Goal: Contribute content: Add original content to the website for others to see

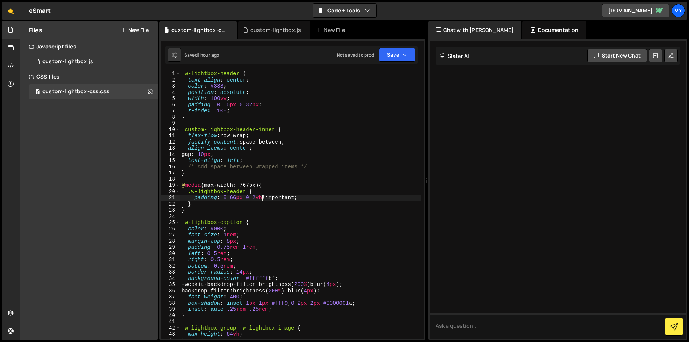
scroll to position [0, 6]
click at [330, 27] on div "New File" at bounding box center [332, 30] width 32 height 8
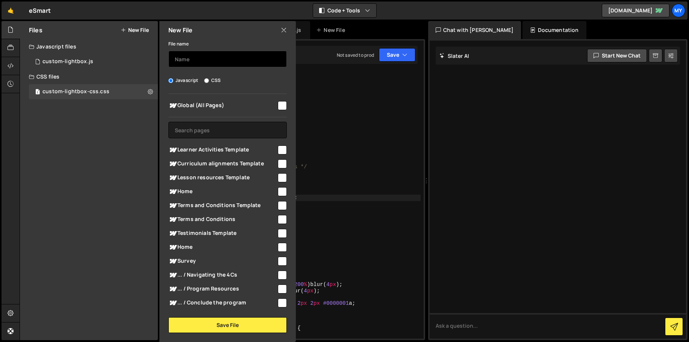
click at [239, 56] on input "text" at bounding box center [227, 59] width 118 height 17
type input "modal-validation"
click at [278, 109] on input "checkbox" at bounding box center [282, 105] width 9 height 9
checkbox input "true"
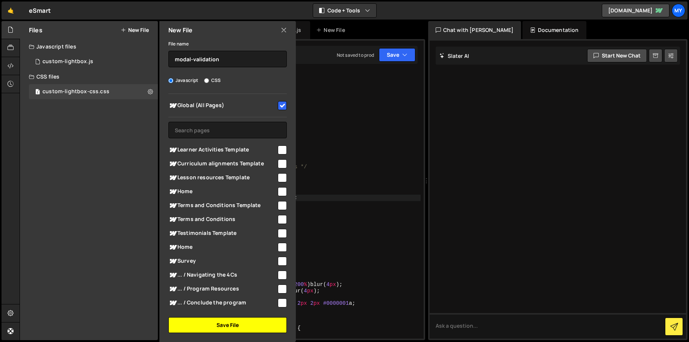
click at [229, 321] on button "Save File" at bounding box center [227, 325] width 118 height 16
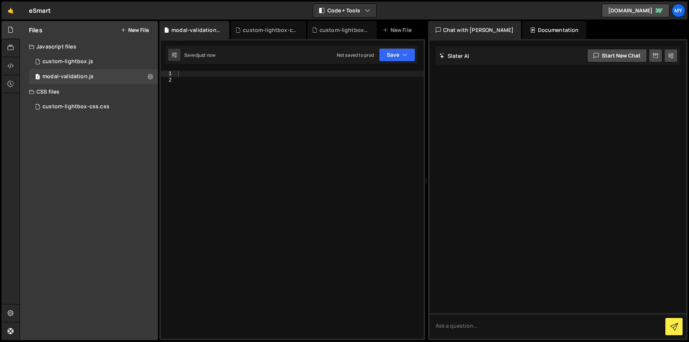
click at [274, 153] on div at bounding box center [300, 211] width 247 height 280
paste textarea "}"
type textarea "}"
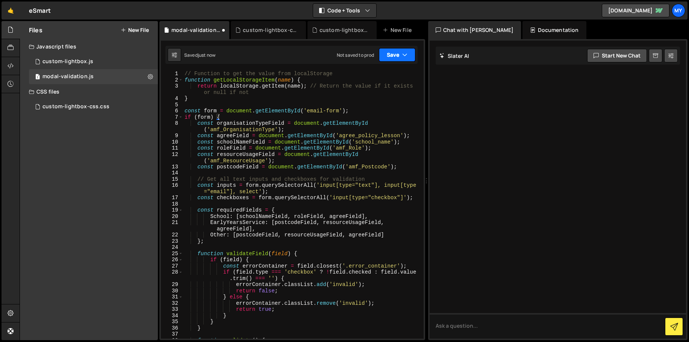
click at [397, 59] on button "Save" at bounding box center [397, 55] width 36 height 14
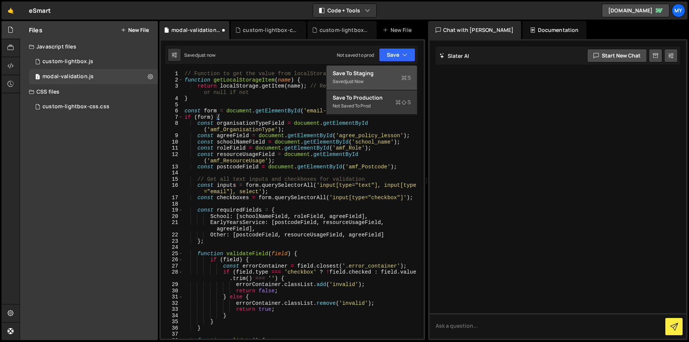
click at [393, 74] on div "Save to Staging S" at bounding box center [372, 74] width 78 height 8
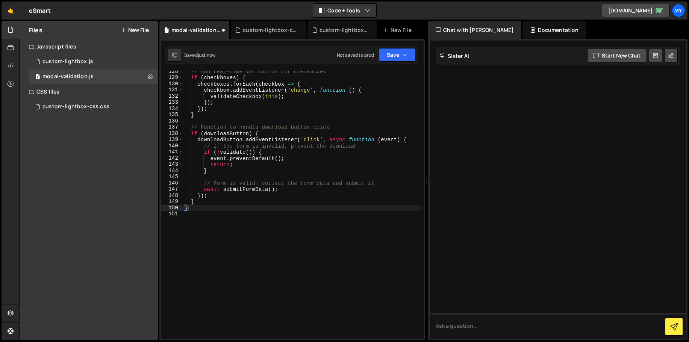
scroll to position [852, 0]
drag, startPoint x: 23, startPoint y: 45, endPoint x: 18, endPoint y: 45, distance: 4.5
click at [23, 45] on div "Javascript files" at bounding box center [89, 46] width 138 height 15
click at [12, 47] on icon at bounding box center [11, 48] width 6 height 8
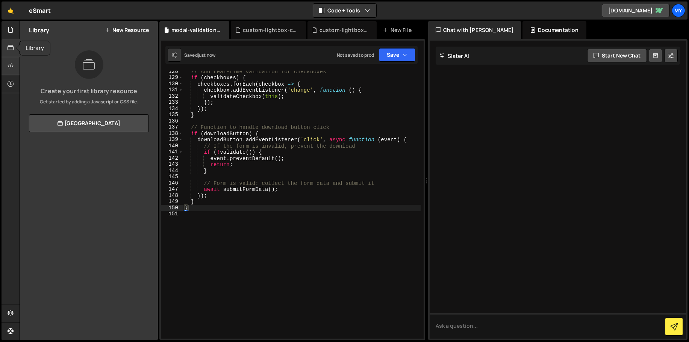
click at [10, 62] on icon at bounding box center [11, 66] width 6 height 8
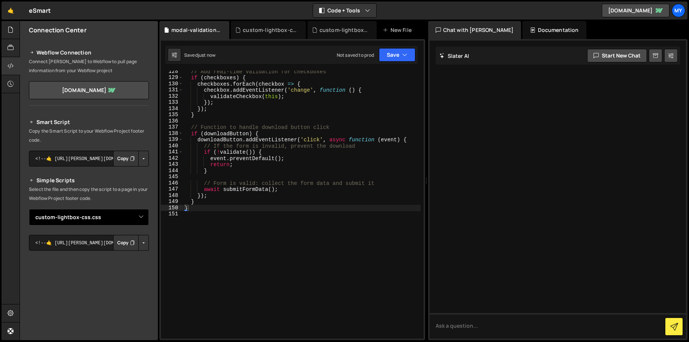
click at [94, 222] on select "Select File custom-lightbox.js custom-lightbox-css.css modal-validation.js" at bounding box center [89, 217] width 120 height 17
select select "46273"
click at [29, 209] on select "Select File custom-lightbox.js custom-lightbox-css.css modal-validation.js" at bounding box center [89, 217] width 120 height 17
click at [120, 243] on button "Copy" at bounding box center [126, 243] width 26 height 16
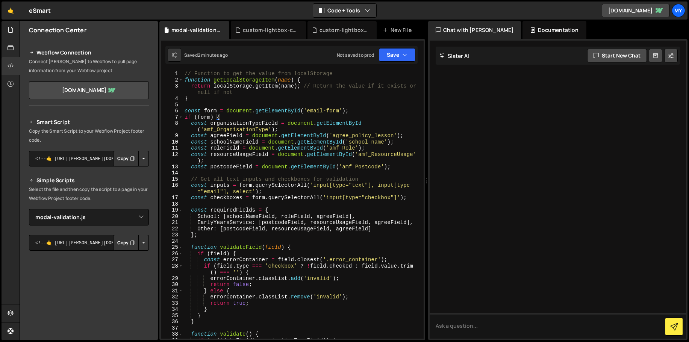
scroll to position [0, 0]
drag, startPoint x: 214, startPoint y: 80, endPoint x: 276, endPoint y: 82, distance: 61.7
click at [276, 82] on div "// Function to get the value from localStorage function getLocalStorageItem ( n…" at bounding box center [301, 211] width 237 height 280
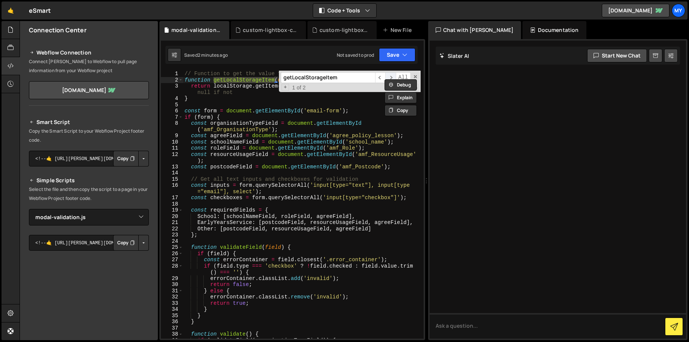
click at [393, 74] on span "​" at bounding box center [390, 77] width 11 height 11
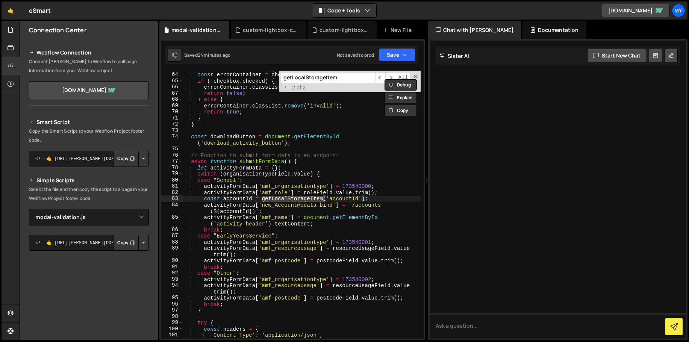
scroll to position [415, 0]
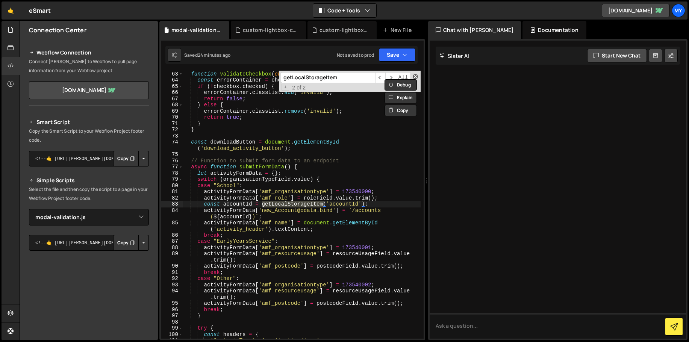
click at [417, 76] on span at bounding box center [415, 76] width 5 height 5
type textarea "const accountId = getLocalStorageItem('accountId');"
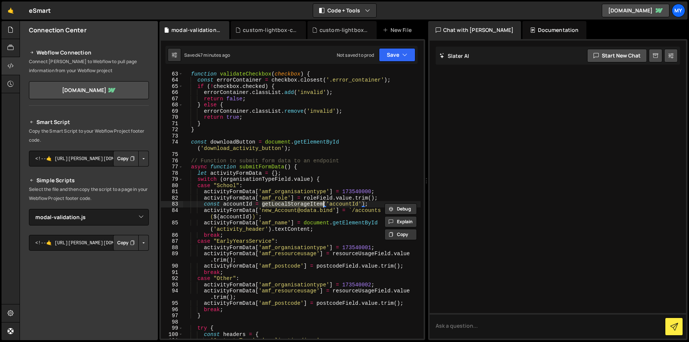
click at [215, 135] on div "// Function to validate a single checkbox function validateCheckbox ( checkbox …" at bounding box center [301, 205] width 237 height 280
type textarea "}"
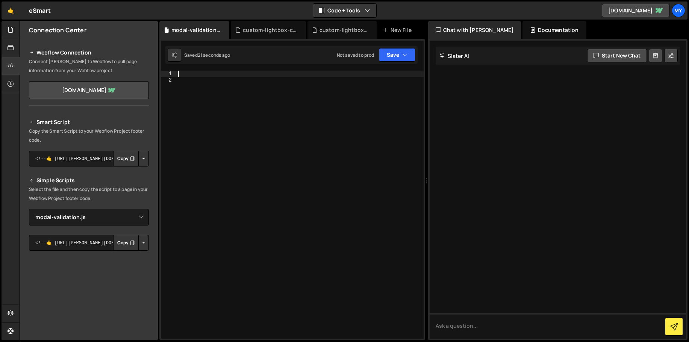
click at [270, 153] on div at bounding box center [300, 211] width 247 height 280
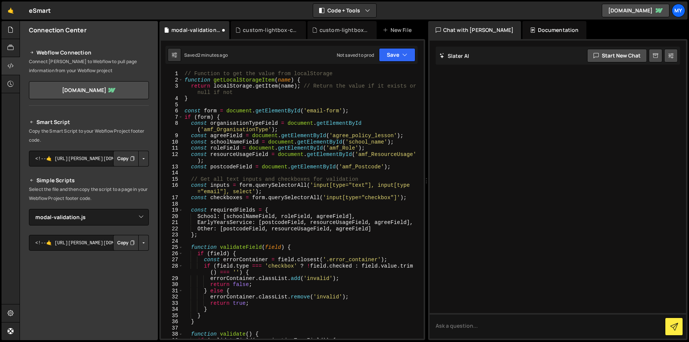
scroll to position [0, 0]
click at [265, 29] on div "custom-lightbox-css.css" at bounding box center [270, 30] width 54 height 8
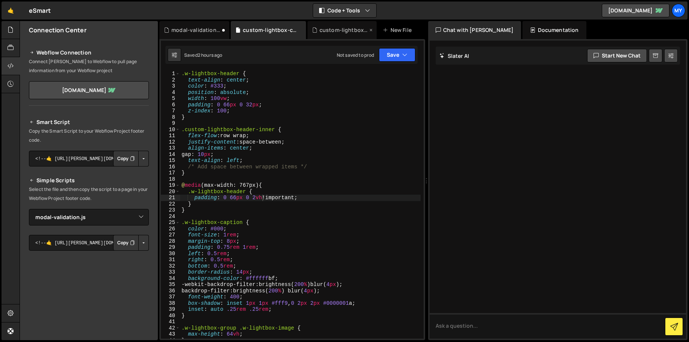
click at [335, 32] on div "custom-lightbox.js" at bounding box center [343, 30] width 48 height 8
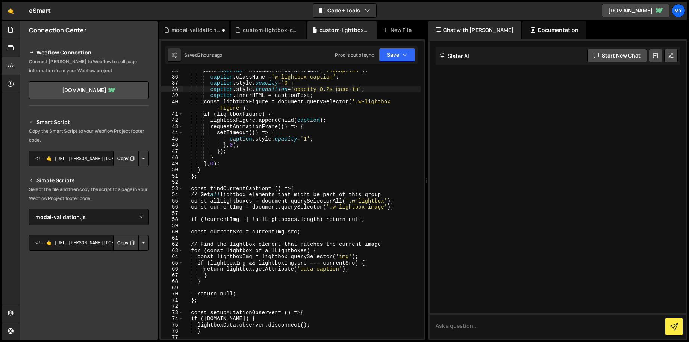
scroll to position [180, 0]
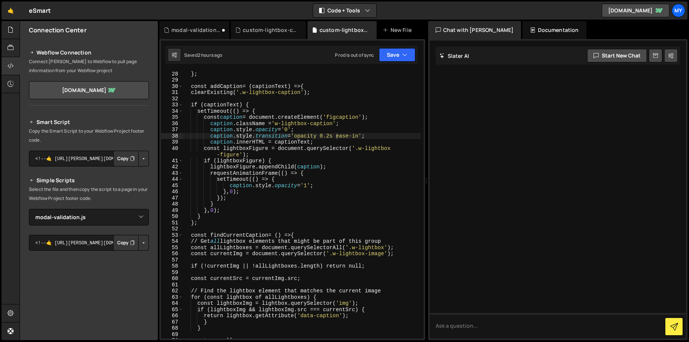
type textarea "};"
click at [290, 220] on div "} } ; const addCaption = ( captionText ) => { clearExisting( ' .w-lightbox-capt…" at bounding box center [301, 205] width 237 height 280
click at [196, 30] on div "modal-validation.js" at bounding box center [195, 30] width 49 height 8
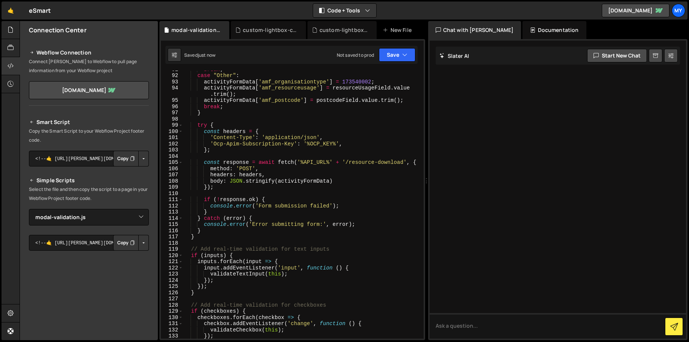
scroll to position [618, 0]
click at [239, 121] on div "break ; case "Other" : activityFormData [ 'amf_organisationtype' ] = 173540002 …" at bounding box center [301, 206] width 237 height 280
type textarea "}"
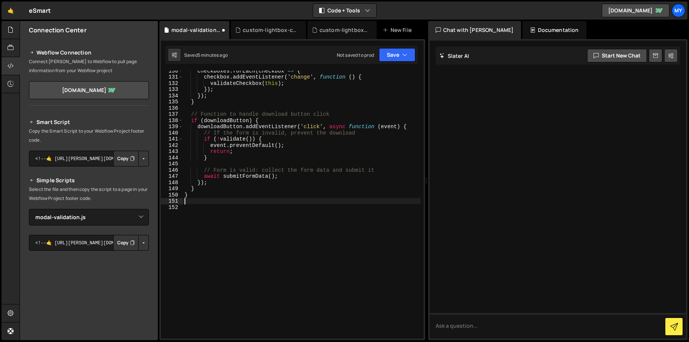
scroll to position [828, 0]
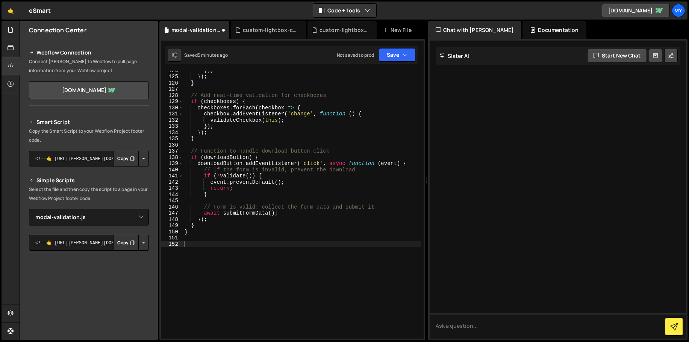
click at [248, 245] on div "}) ; }) ; } // Add real-time validation for checkboxes if ( checkboxes ) { chec…" at bounding box center [301, 207] width 237 height 280
type textarea "}"
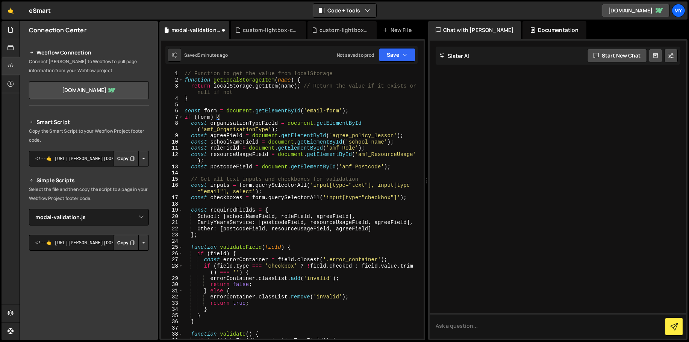
scroll to position [0, 0]
